Goal: Task Accomplishment & Management: Complete application form

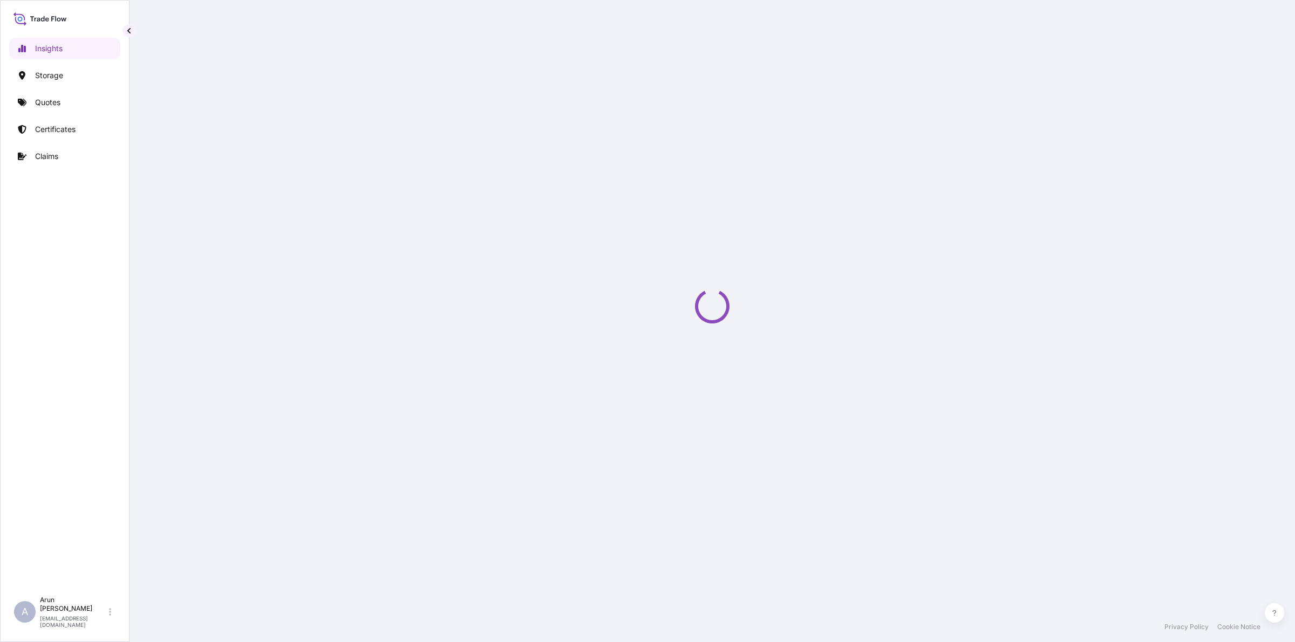
select select "2025"
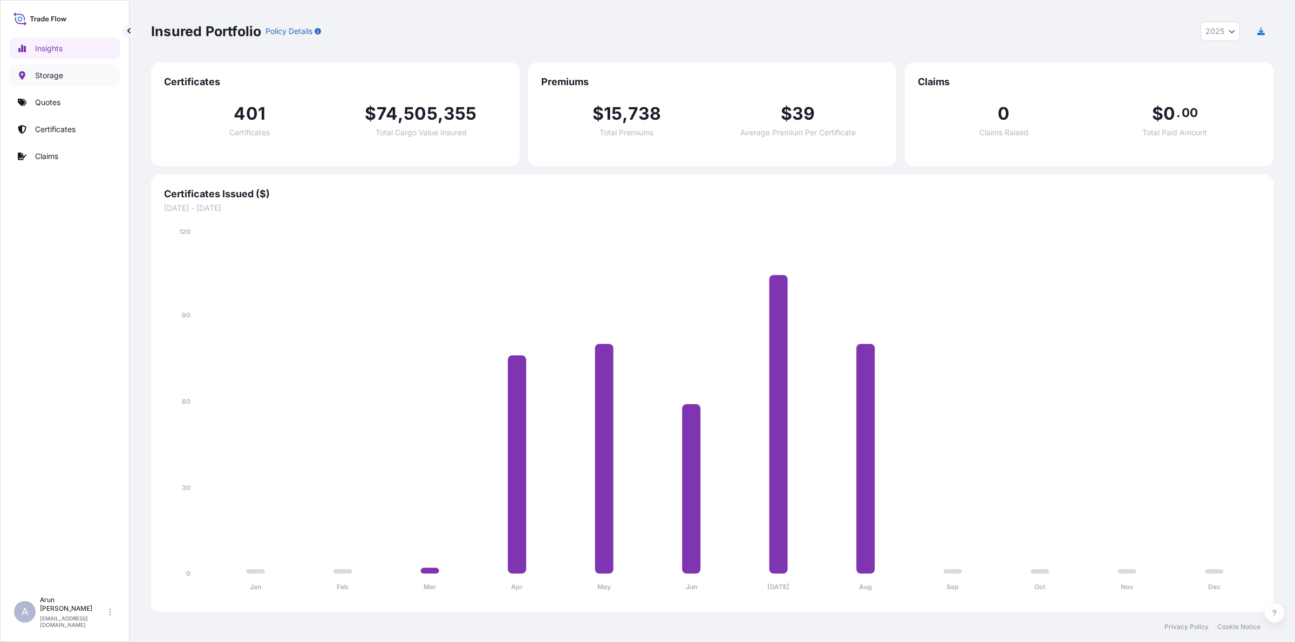
click at [54, 82] on link "Storage" at bounding box center [64, 76] width 111 height 22
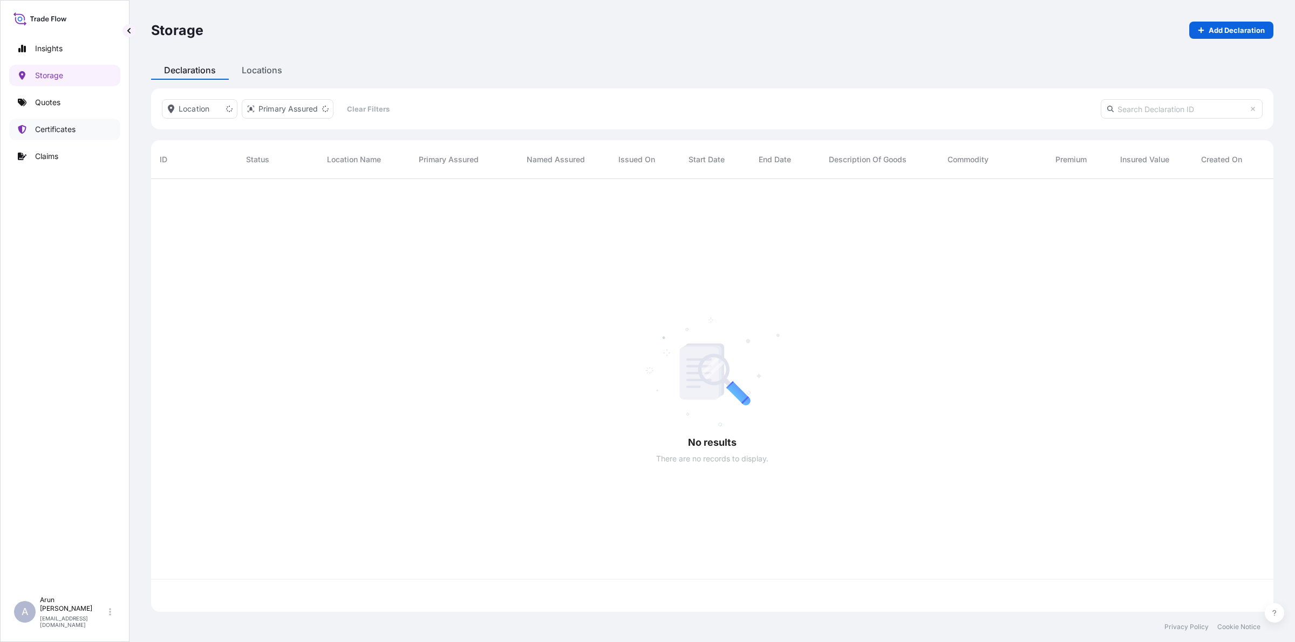
scroll to position [429, 1112]
click at [54, 129] on p "Certificates" at bounding box center [55, 129] width 40 height 11
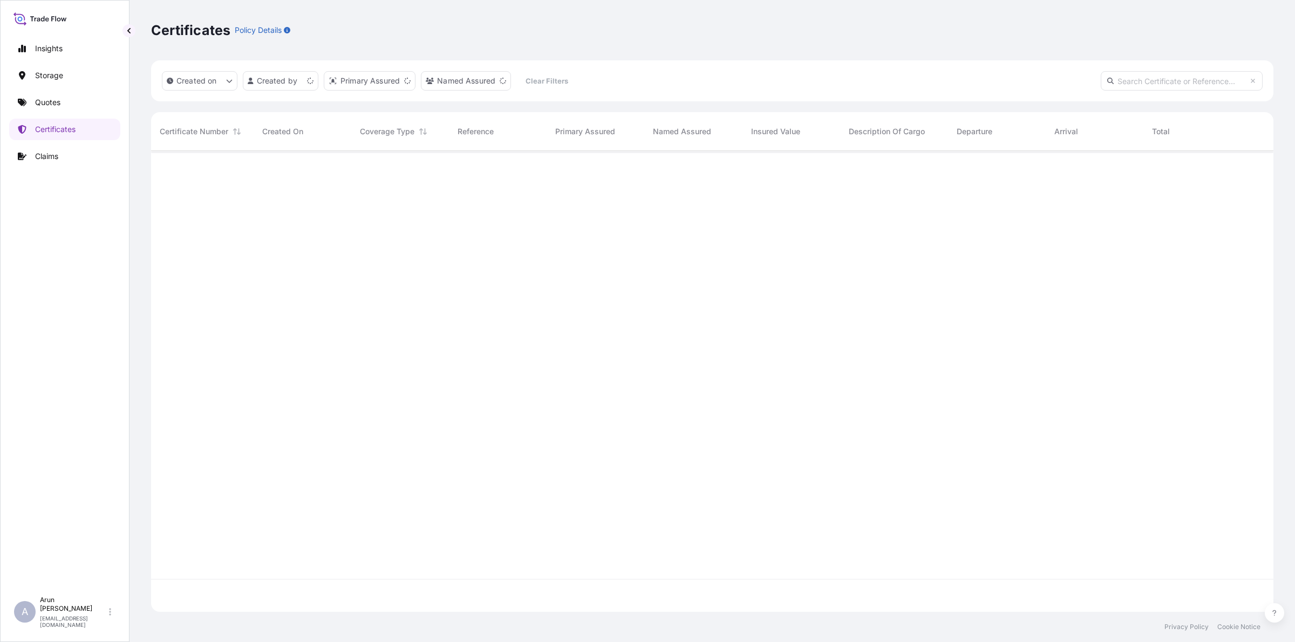
scroll to position [457, 1112]
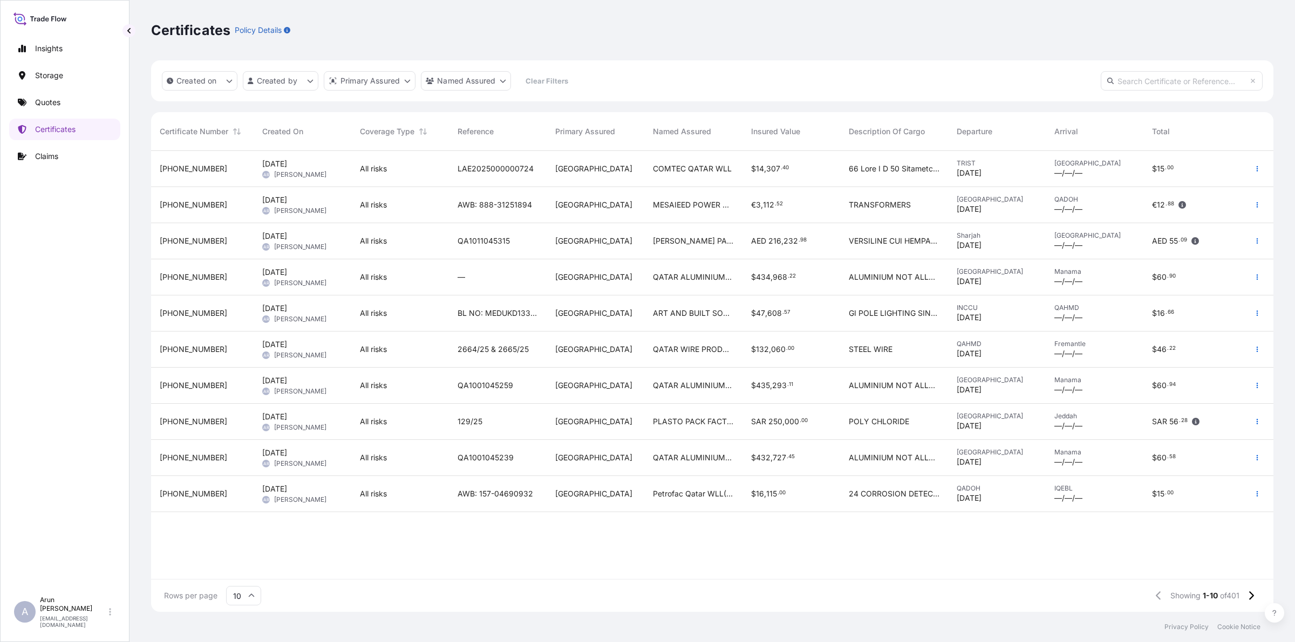
click at [706, 281] on span "QATAR ALUMINIUM LIMITED COMPANY." at bounding box center [693, 277] width 80 height 11
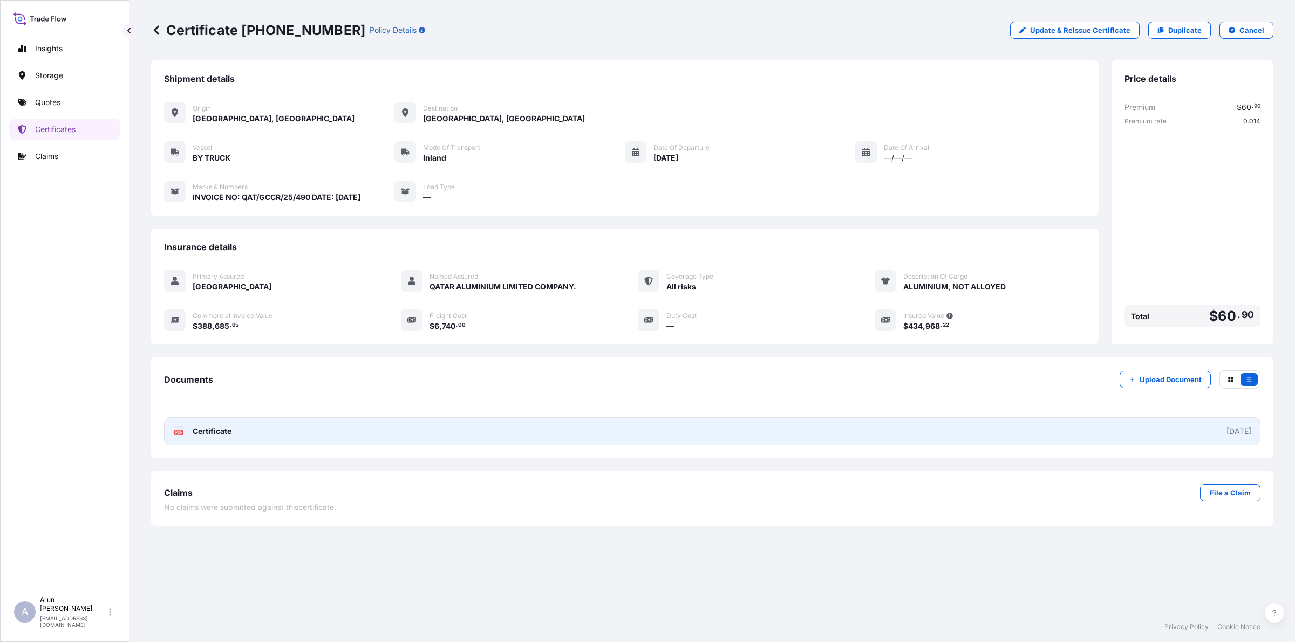
click at [502, 430] on link "PDF Certificate [DATE]" at bounding box center [712, 431] width 1096 height 28
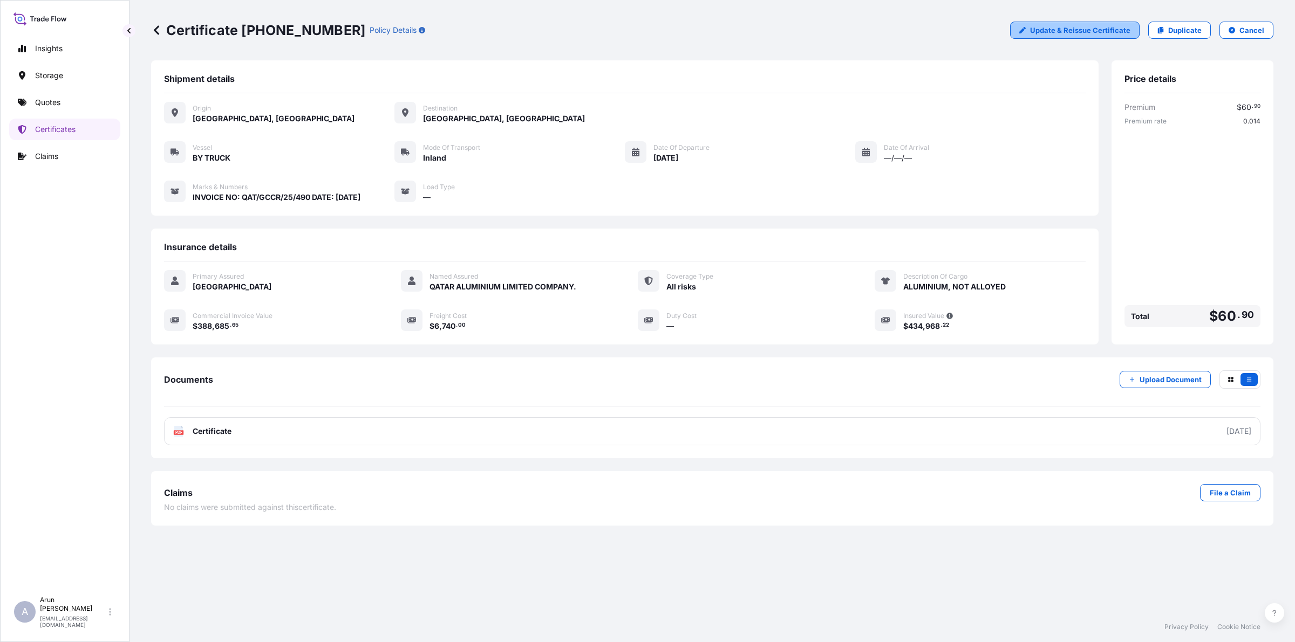
click at [1088, 29] on p "Update & Reissue Certificate" at bounding box center [1080, 30] width 100 height 11
select select "Inland"
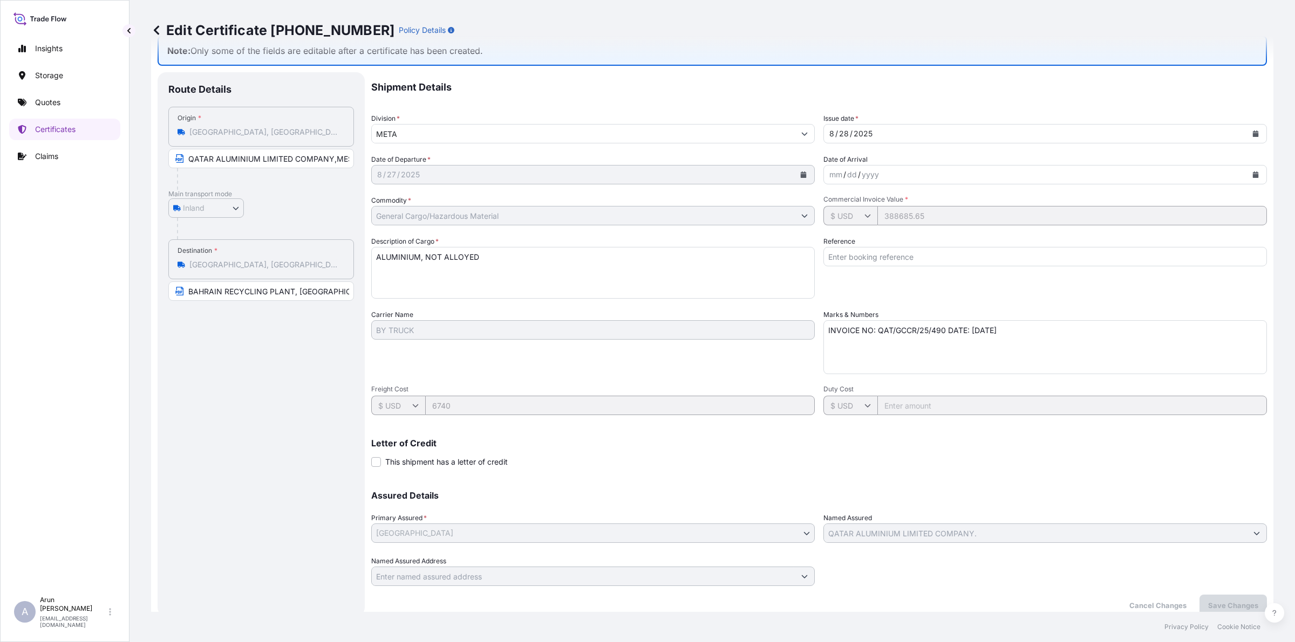
scroll to position [40, 0]
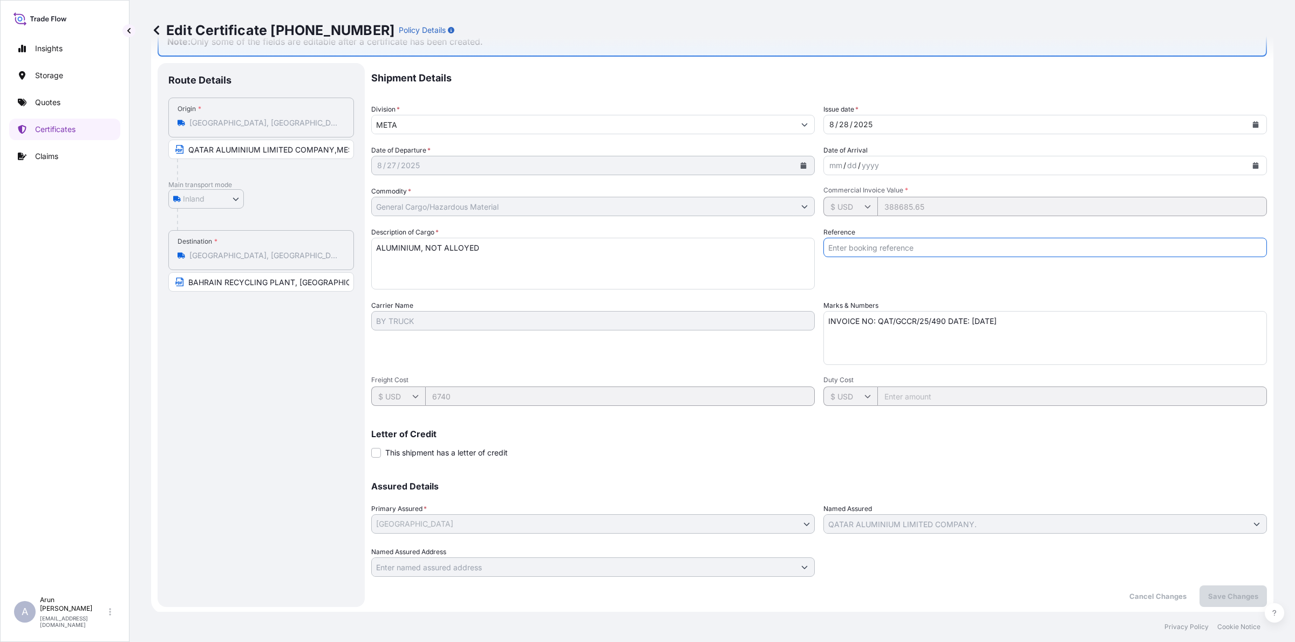
drag, startPoint x: 875, startPoint y: 248, endPoint x: 879, endPoint y: 238, distance: 10.6
click at [875, 248] on input "Reference" at bounding box center [1044, 247] width 443 height 19
drag, startPoint x: 829, startPoint y: 249, endPoint x: 723, endPoint y: 273, distance: 109.0
click at [723, 273] on div "Shipment Details Division * META Issue date * [DATE] Date of Departure * [DATE]…" at bounding box center [818, 320] width 895 height 514
type input "QA1001045294"
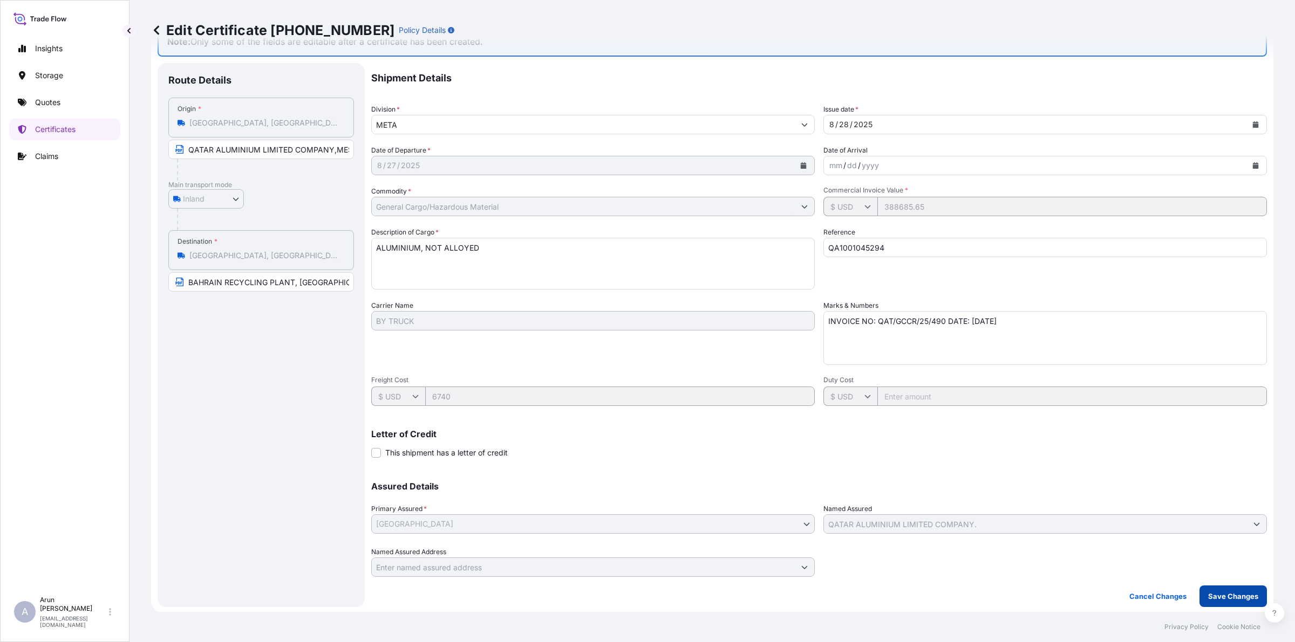
click at [1222, 600] on button "Save Changes" at bounding box center [1232, 597] width 67 height 22
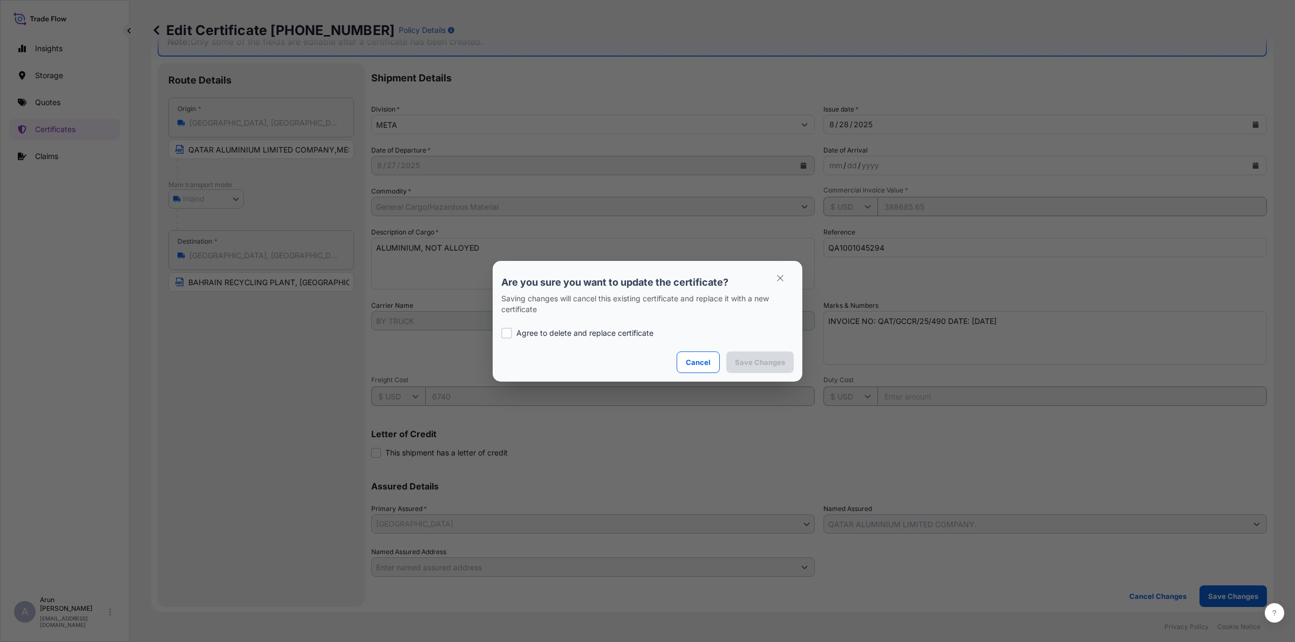
click at [508, 330] on div at bounding box center [506, 333] width 11 height 11
checkbox input "true"
click at [777, 357] on p "Save Changes" at bounding box center [760, 362] width 50 height 11
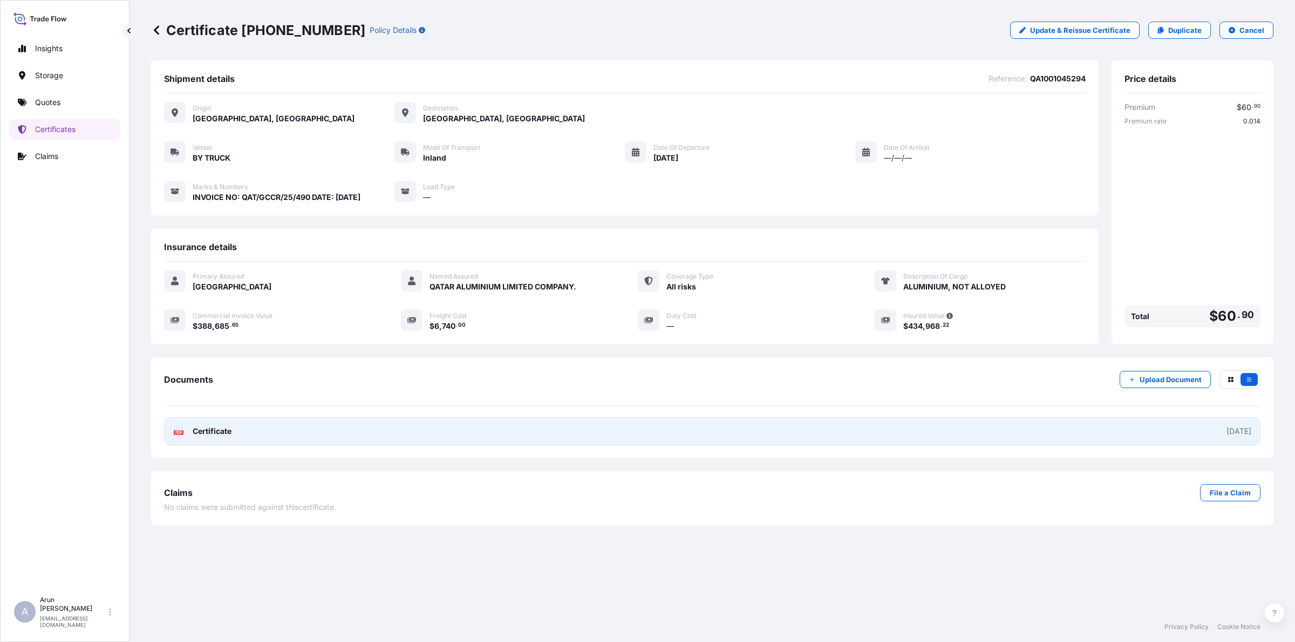
click at [207, 432] on span "Certificate" at bounding box center [212, 431] width 39 height 11
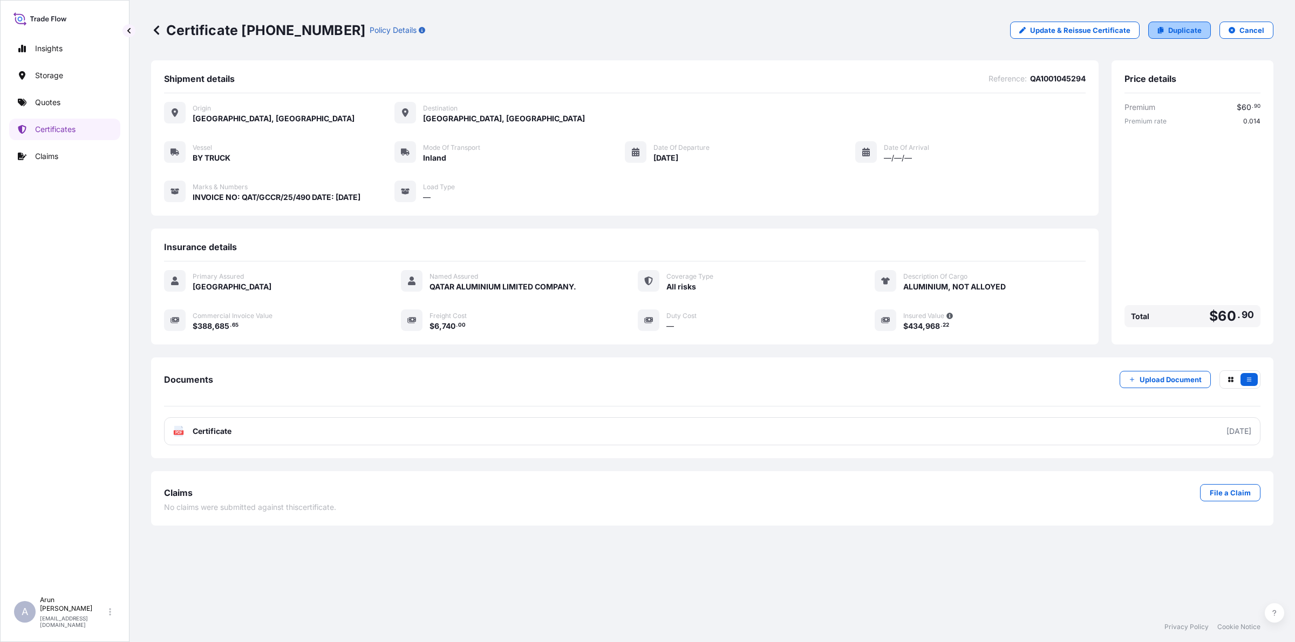
click at [1189, 25] on p "Duplicate" at bounding box center [1184, 30] width 33 height 11
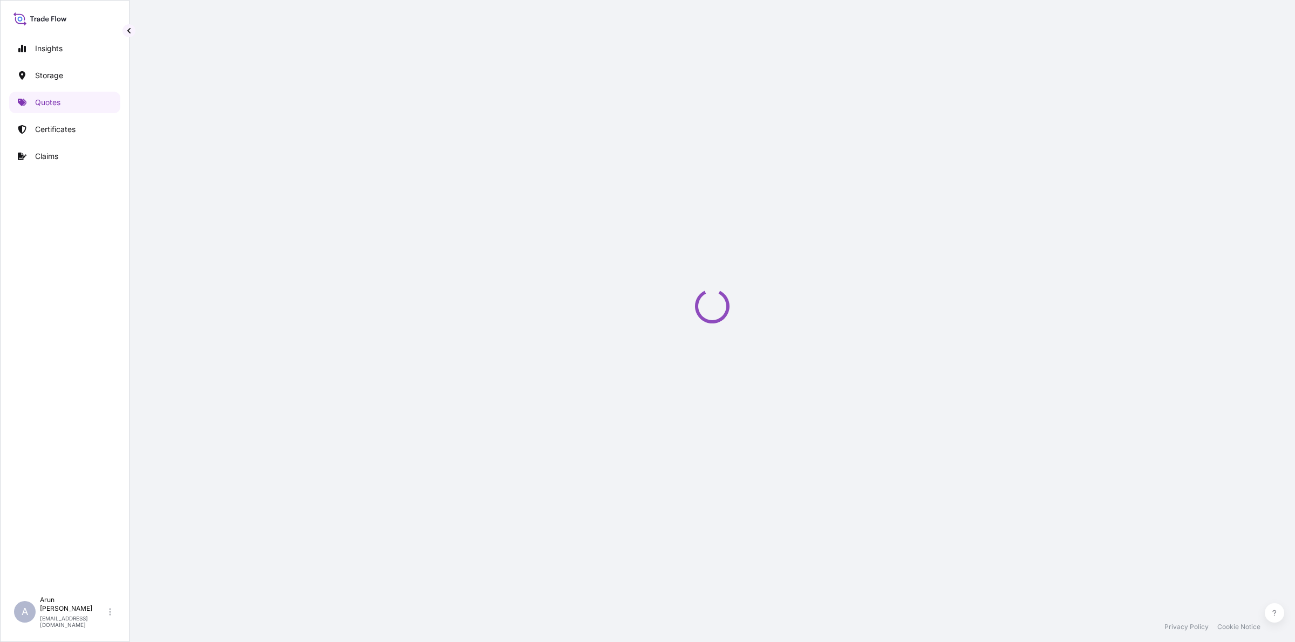
select select "Inland"
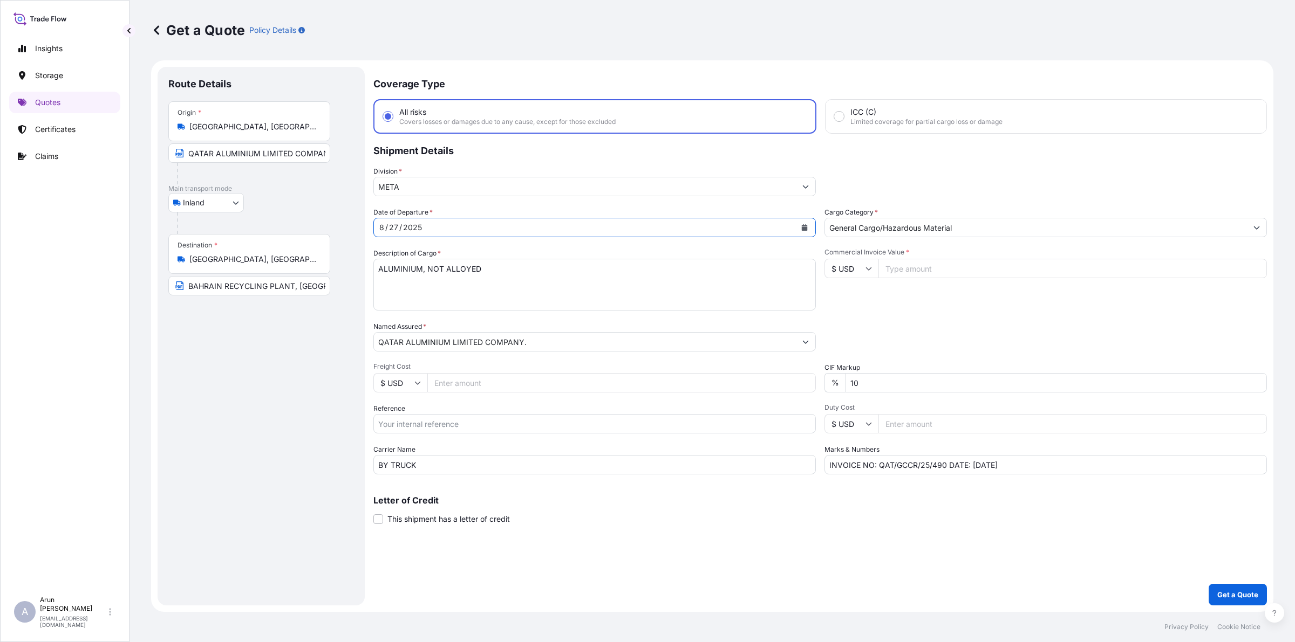
click at [799, 228] on button "Calendar" at bounding box center [804, 227] width 17 height 17
click at [514, 379] on div "30" at bounding box center [514, 378] width 19 height 19
click at [896, 268] on input "Commercial Invoice Value *" at bounding box center [1072, 268] width 388 height 19
click at [433, 422] on input "Reference" at bounding box center [594, 423] width 442 height 19
type input "QA1001045332"
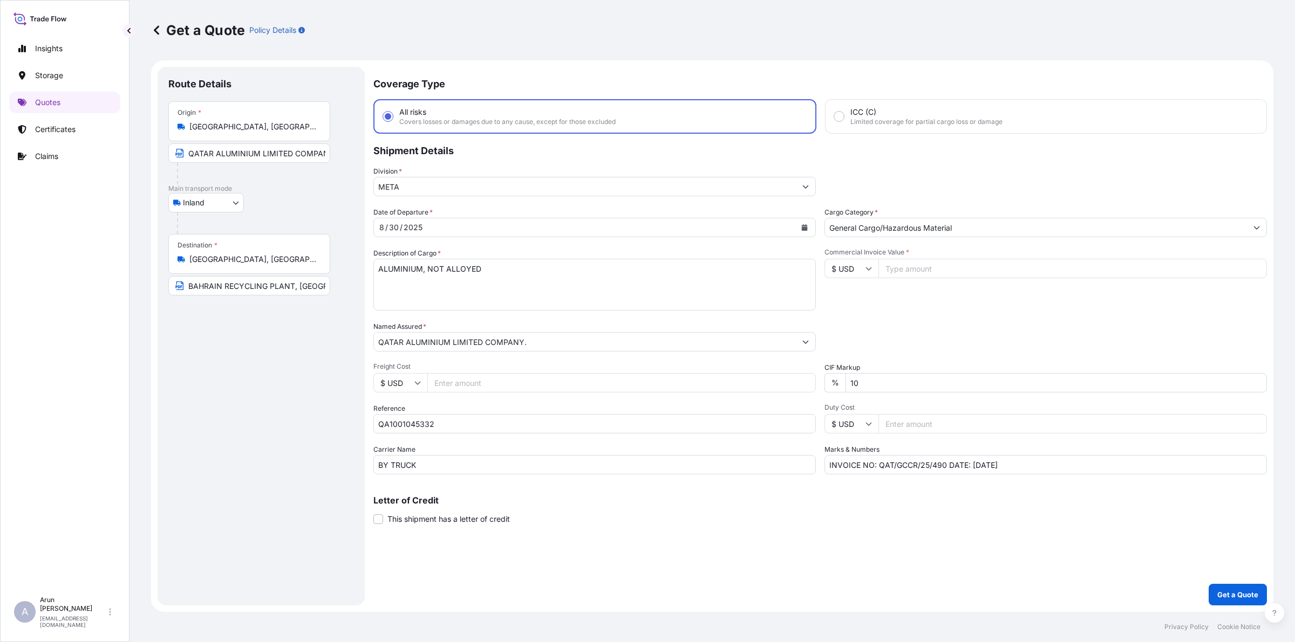
click at [473, 389] on input "Freight Cost" at bounding box center [621, 382] width 388 height 19
type input "6740"
click at [917, 259] on input "Commercial Invoice Value *" at bounding box center [1072, 268] width 388 height 19
type input "382842.31"
click at [944, 462] on input "INVOICE NO: QAT/GCCR/25/490 DATE: [DATE]" at bounding box center [1045, 464] width 442 height 19
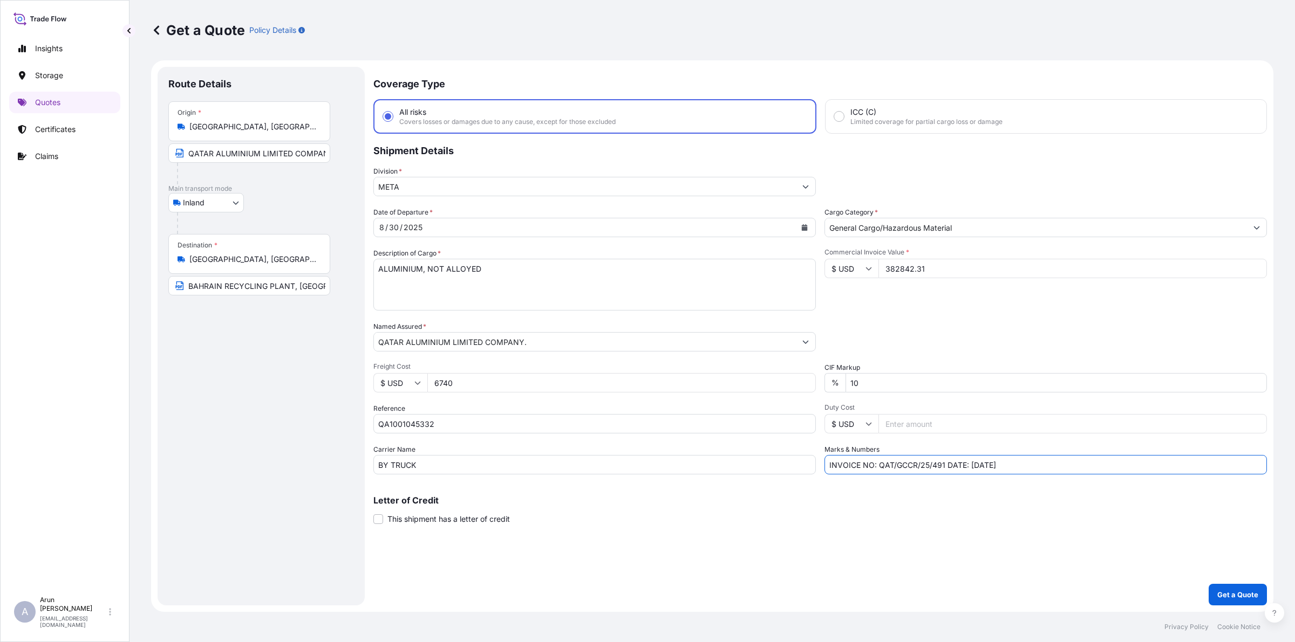
type input "INVOICE NO: QAT/GCCR/25/491 DATE: [DATE]"
click at [1077, 468] on input "INVOICE NO: QAT/GCCR/25/491 DATE: [DATE]" at bounding box center [1045, 464] width 442 height 19
click at [1223, 584] on button "Get a Quote" at bounding box center [1237, 595] width 58 height 22
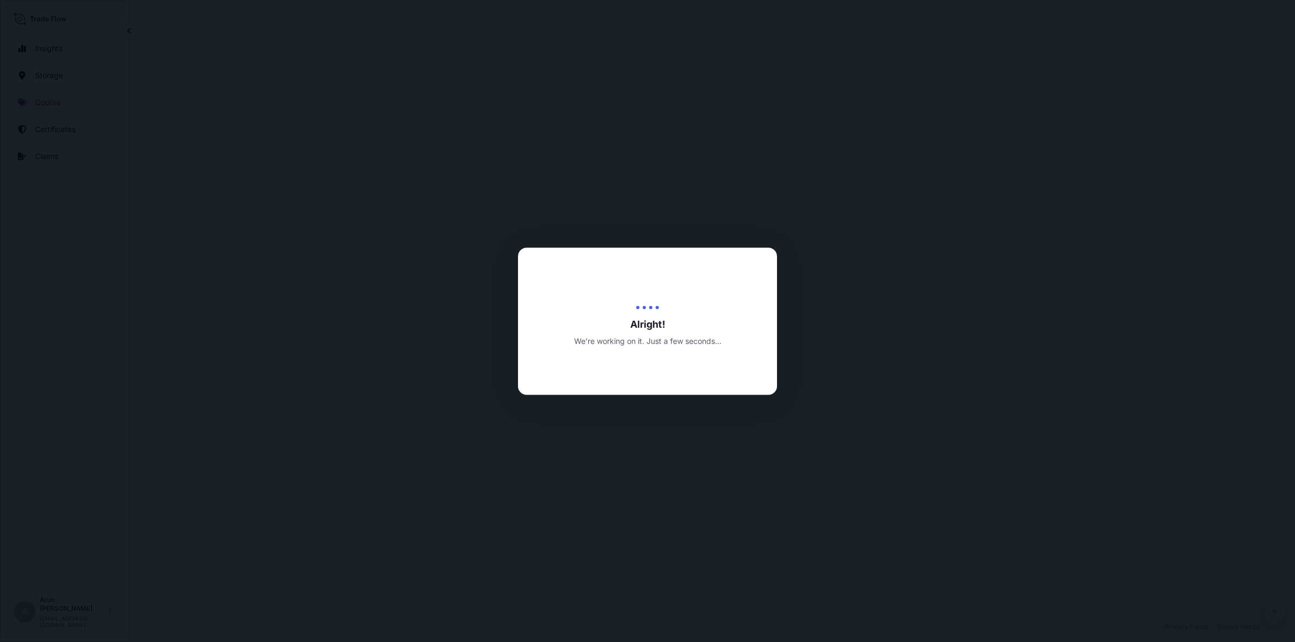
select select "Inland"
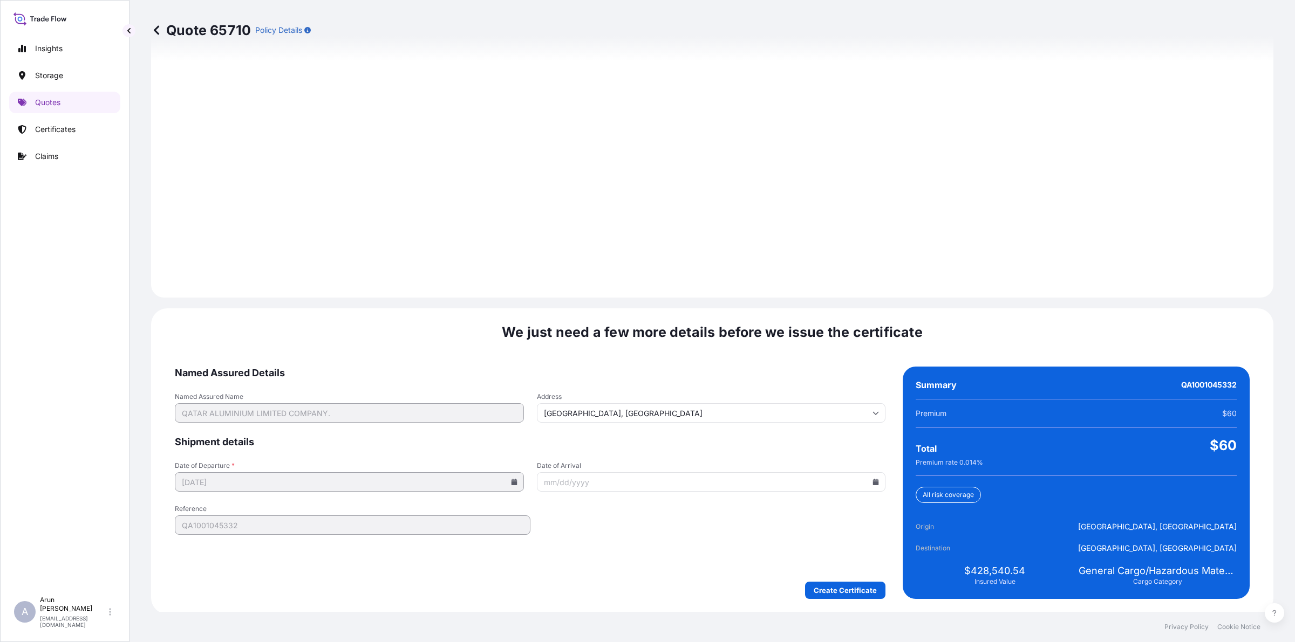
scroll to position [1400, 0]
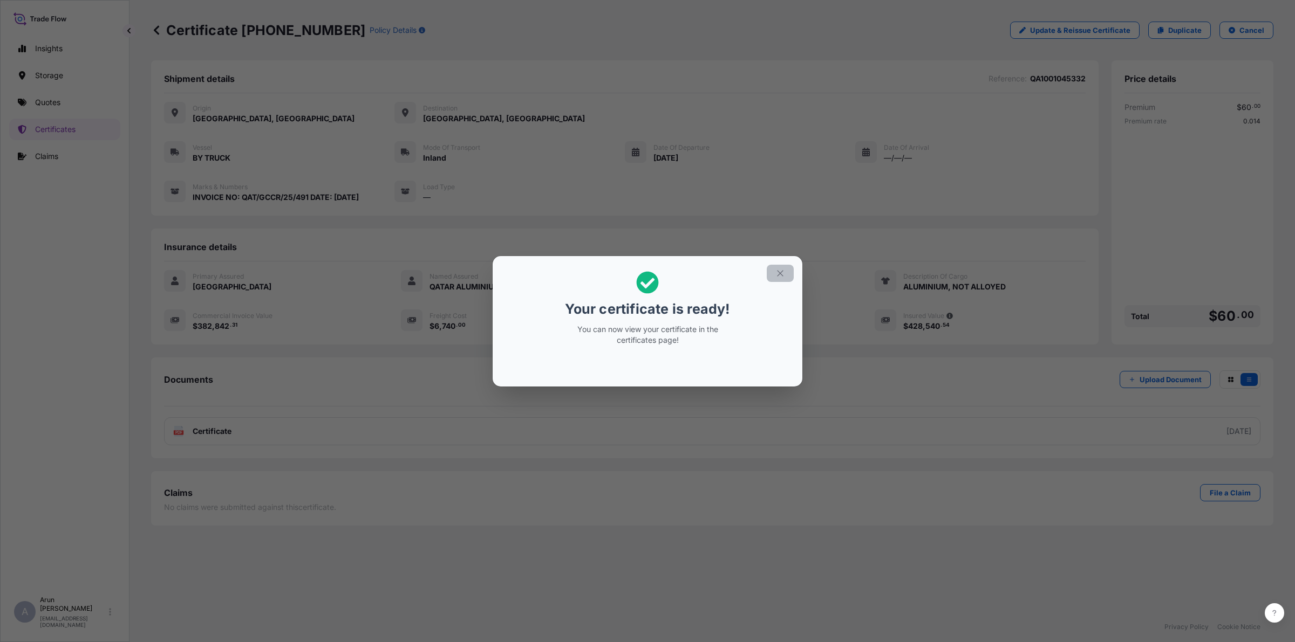
click at [780, 267] on button "button" at bounding box center [779, 273] width 27 height 17
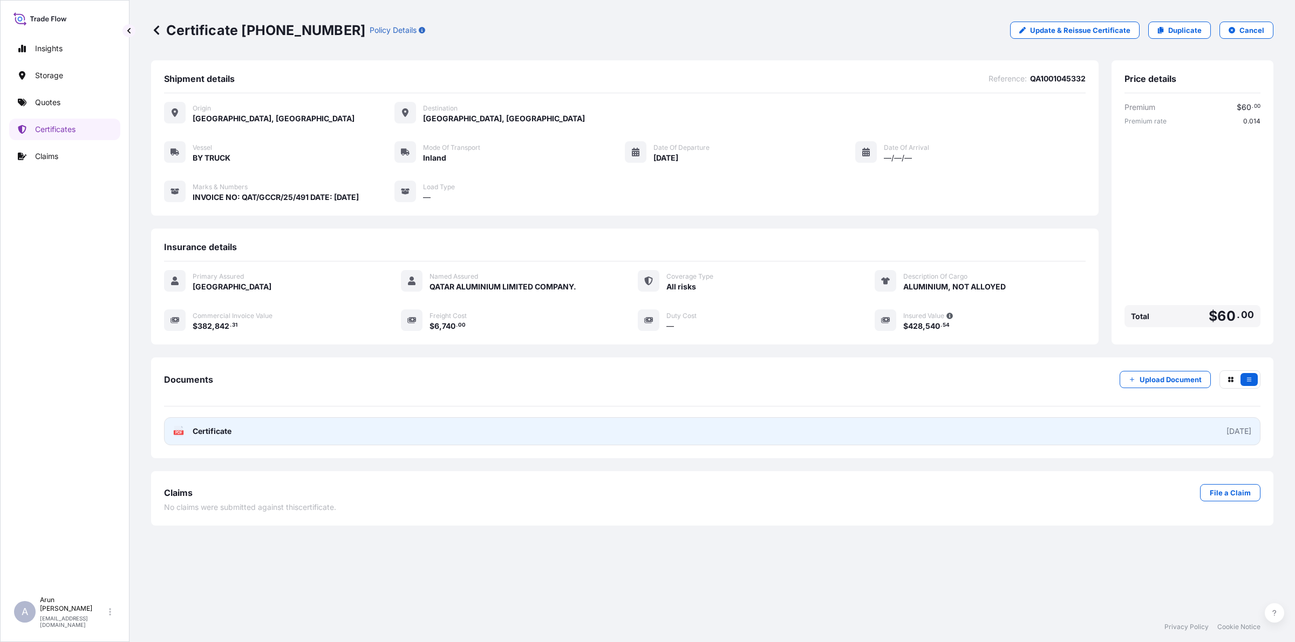
click at [335, 417] on link "PDF Certificate [DATE]" at bounding box center [712, 431] width 1096 height 28
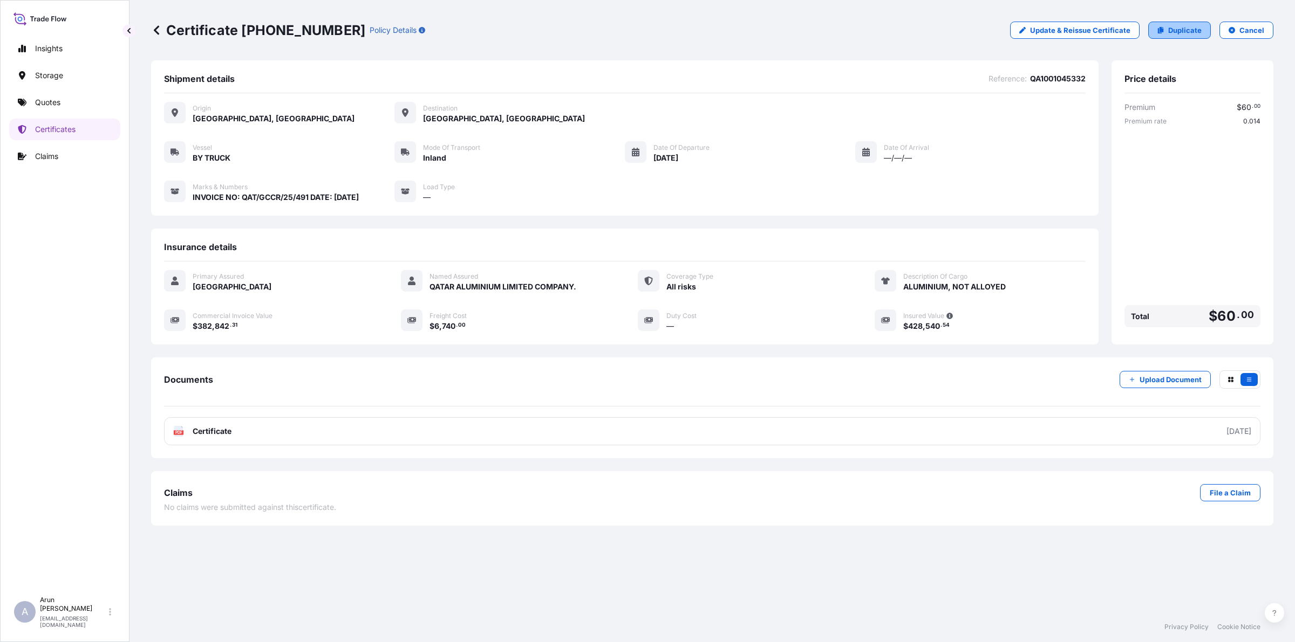
click at [1168, 31] on link "Duplicate" at bounding box center [1179, 30] width 63 height 17
select select "Inland"
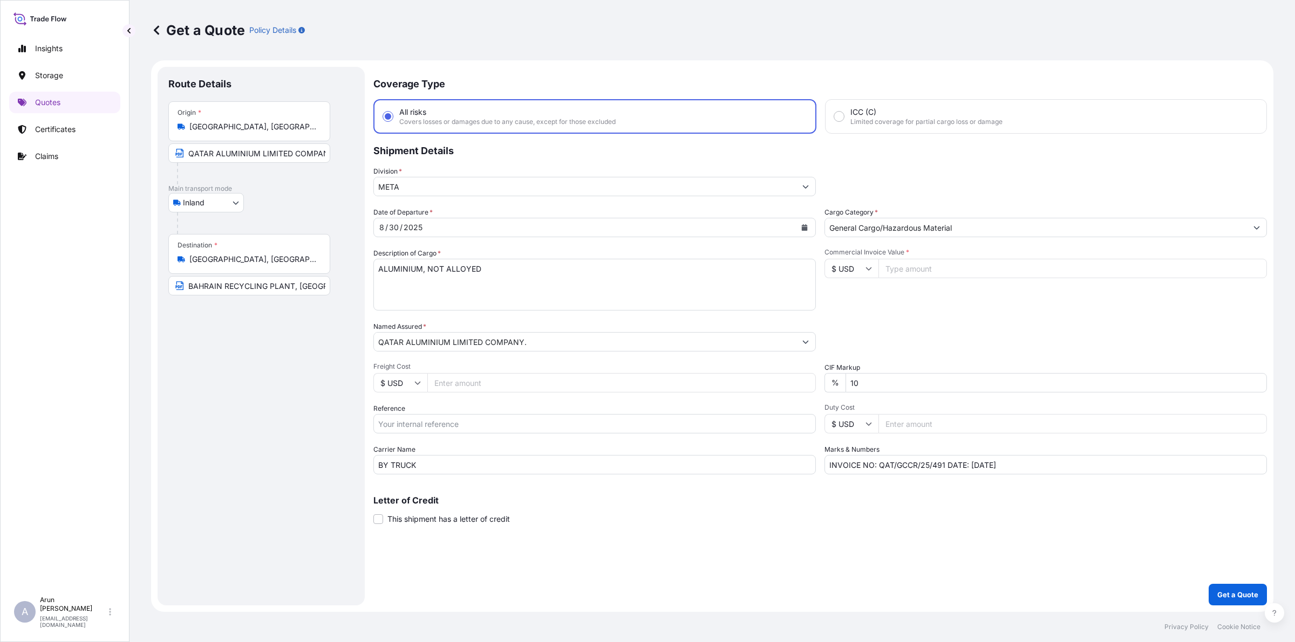
click at [524, 384] on input "Freight Cost" at bounding box center [621, 382] width 388 height 19
type input "6740"
click at [932, 269] on input "Commercial Invoice Value *" at bounding box center [1072, 268] width 388 height 19
type input "390761.15"
click at [942, 464] on input "INVOICE NO: QAT/GCCR/25/491 DATE: [DATE]" at bounding box center [1045, 464] width 442 height 19
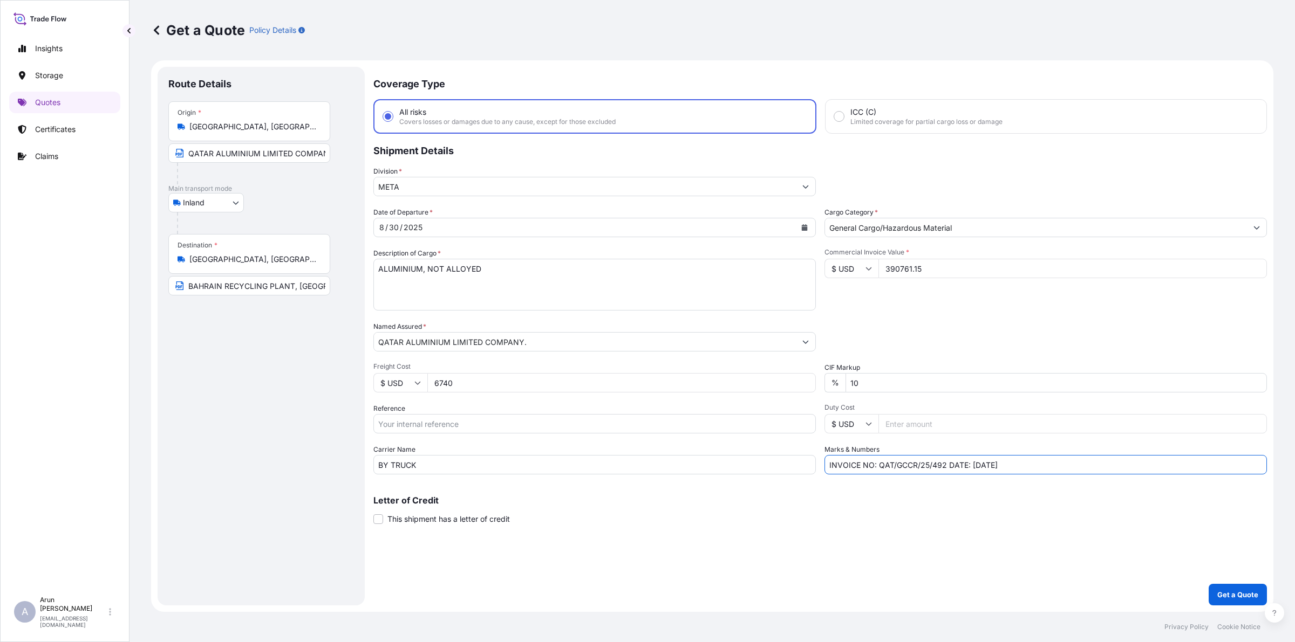
type input "INVOICE NO: QAT/GCCR/25/492 DATE: [DATE]"
click at [449, 420] on input "Reference" at bounding box center [594, 423] width 442 height 19
type input "QA1001045335"
click at [1242, 597] on p "Get a Quote" at bounding box center [1237, 595] width 41 height 11
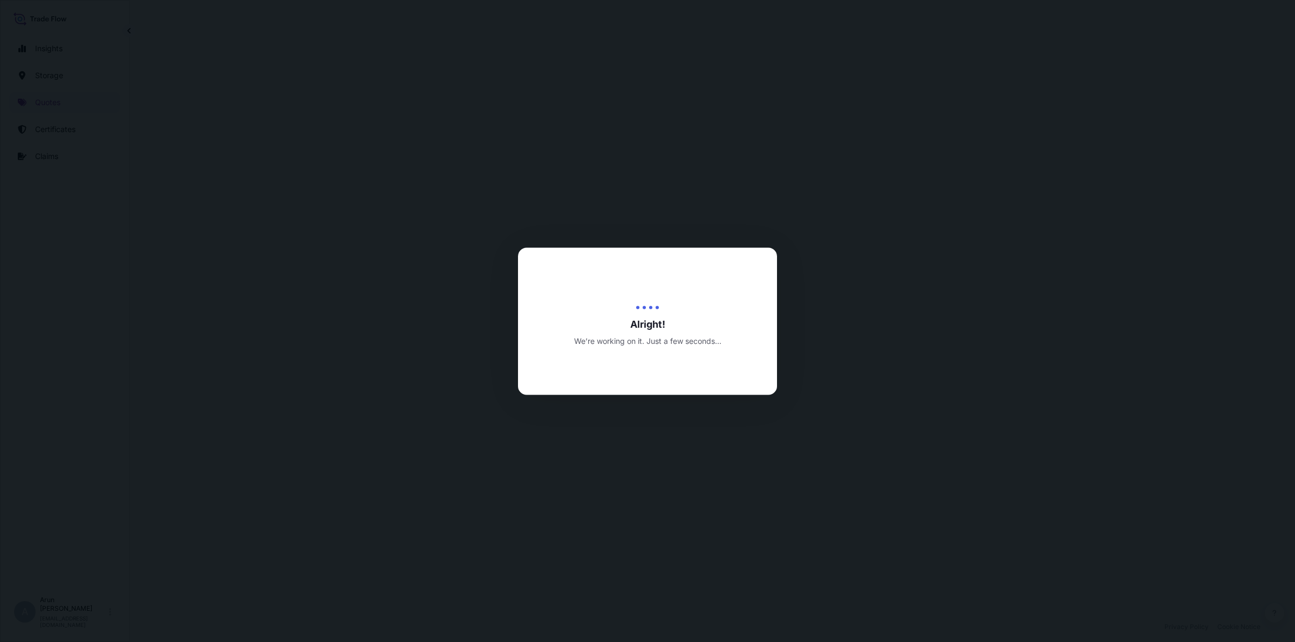
select select "Inland"
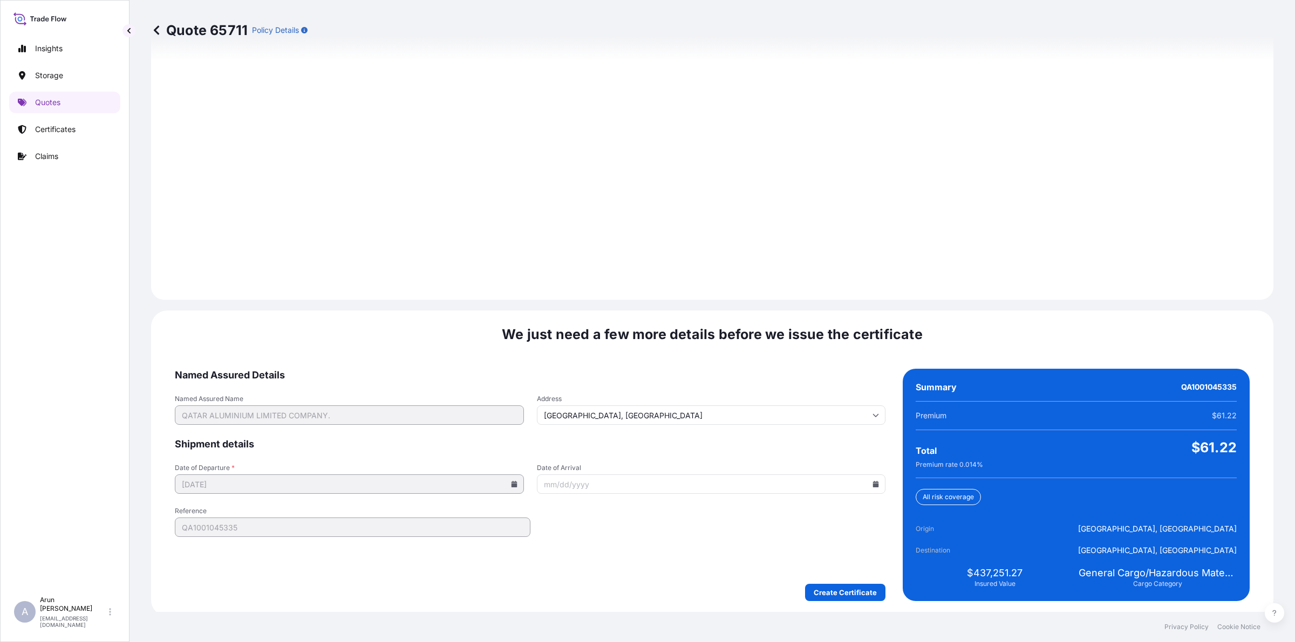
scroll to position [1400, 0]
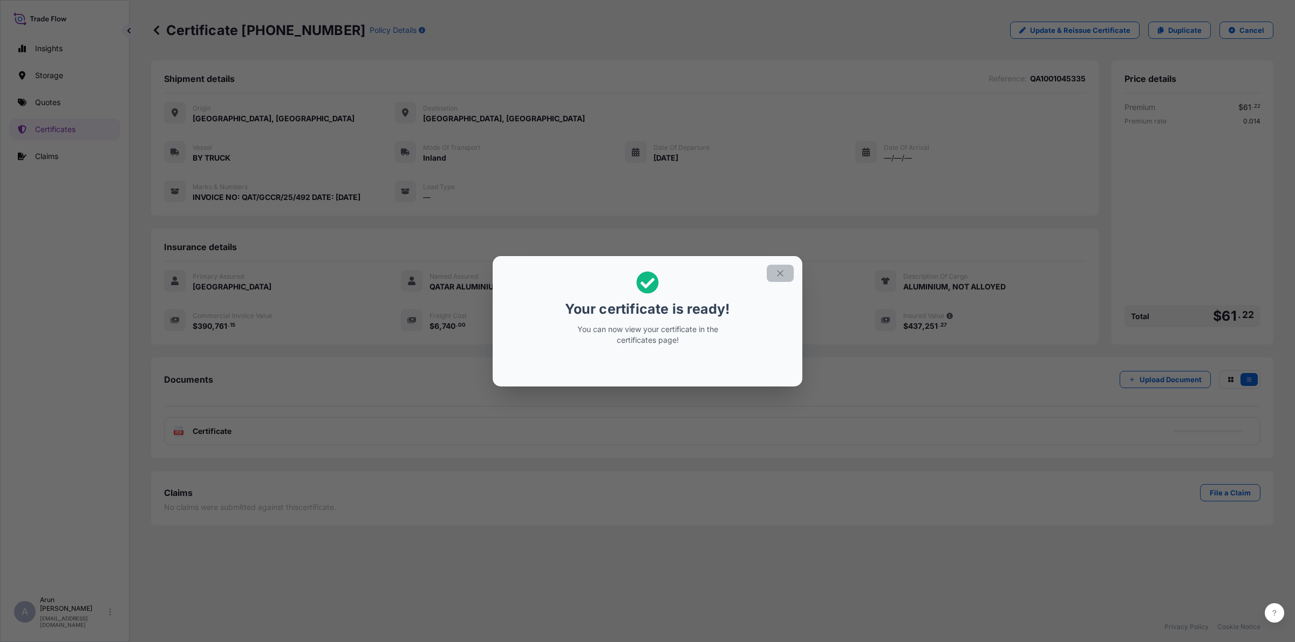
click at [777, 278] on icon "button" at bounding box center [780, 274] width 10 height 10
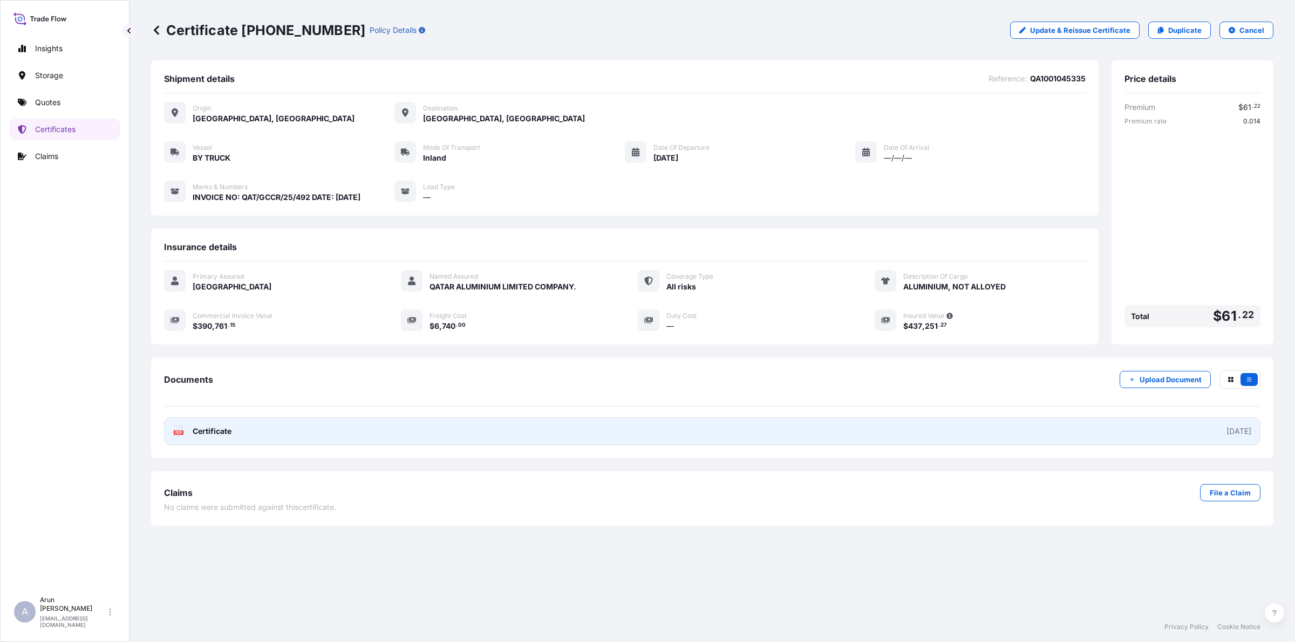
click at [230, 441] on link "PDF Certificate [DATE]" at bounding box center [712, 431] width 1096 height 28
